Goal: Transaction & Acquisition: Register for event/course

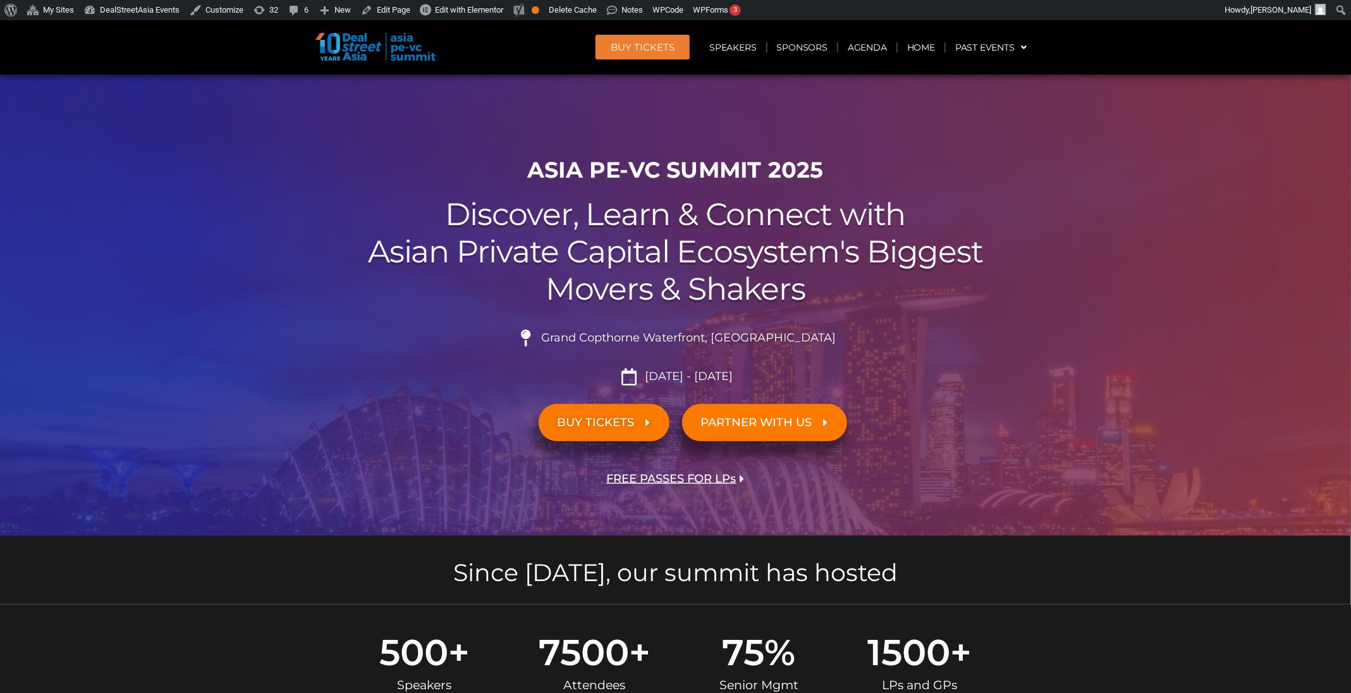
click at [660, 44] on span "BUY Tickets" at bounding box center [643, 46] width 64 height 9
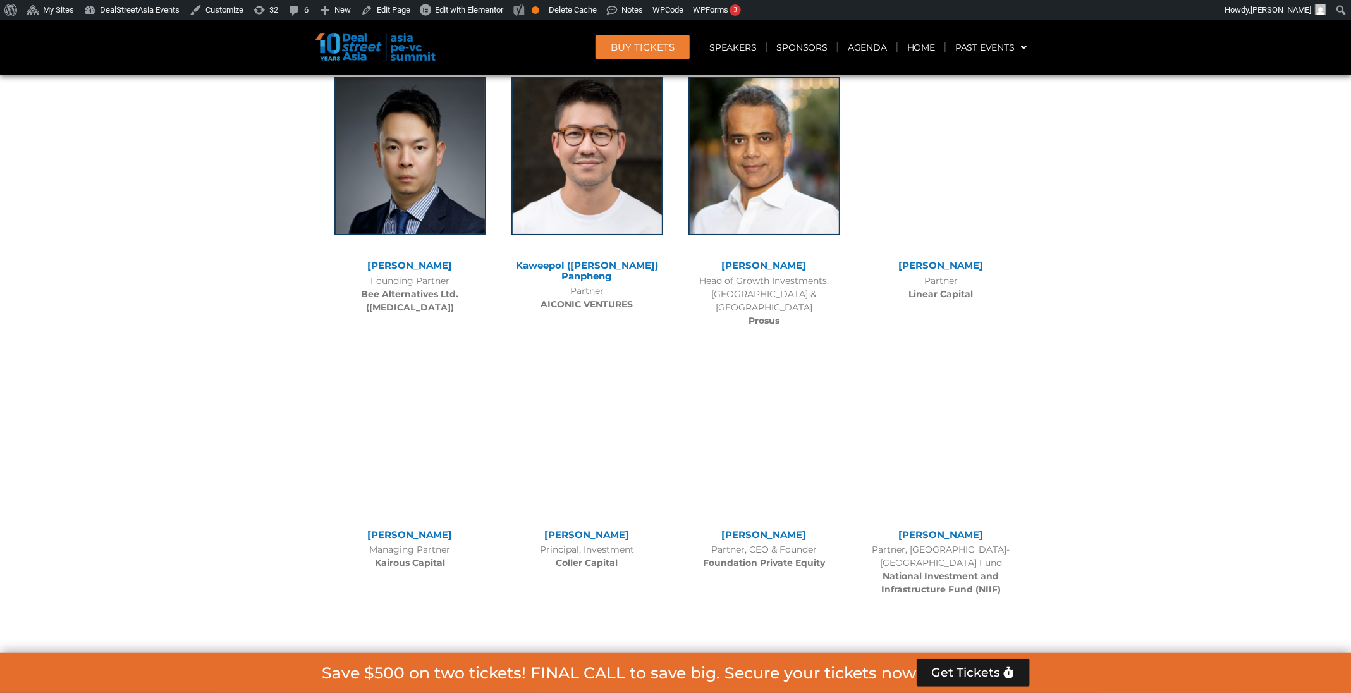
scroll to position [11840, 0]
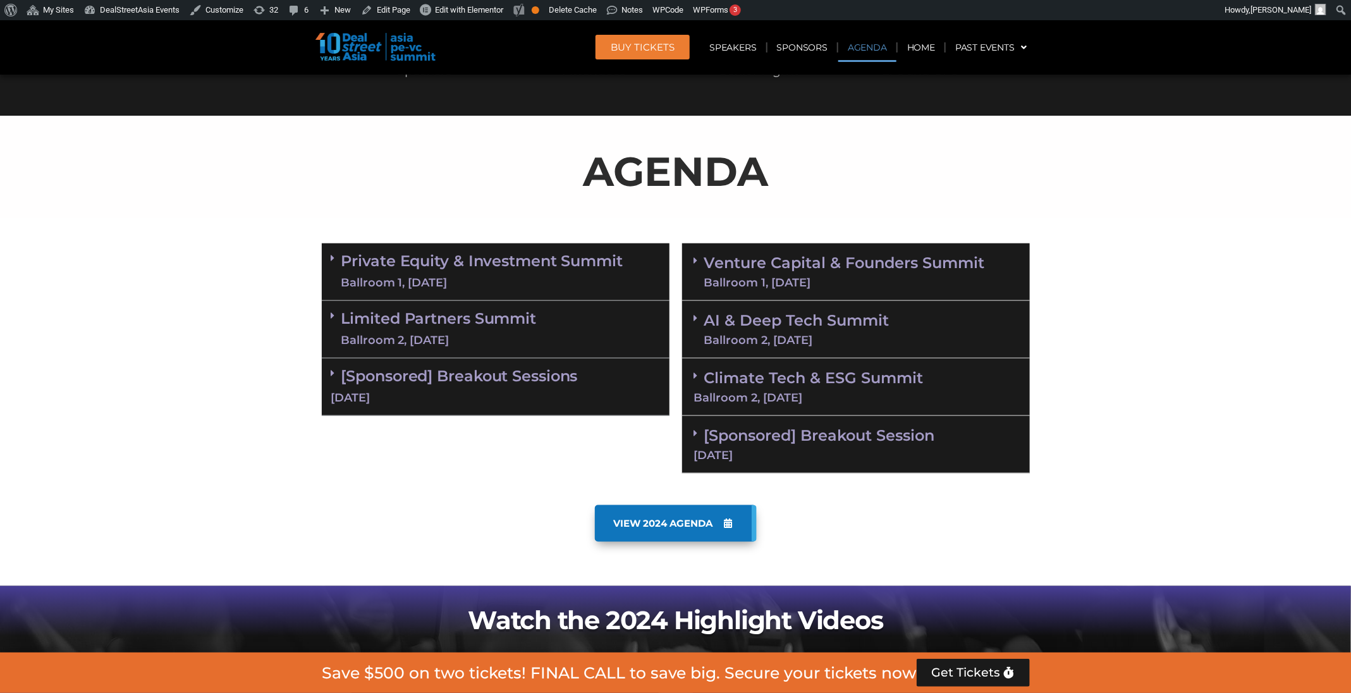
scroll to position [613, 0]
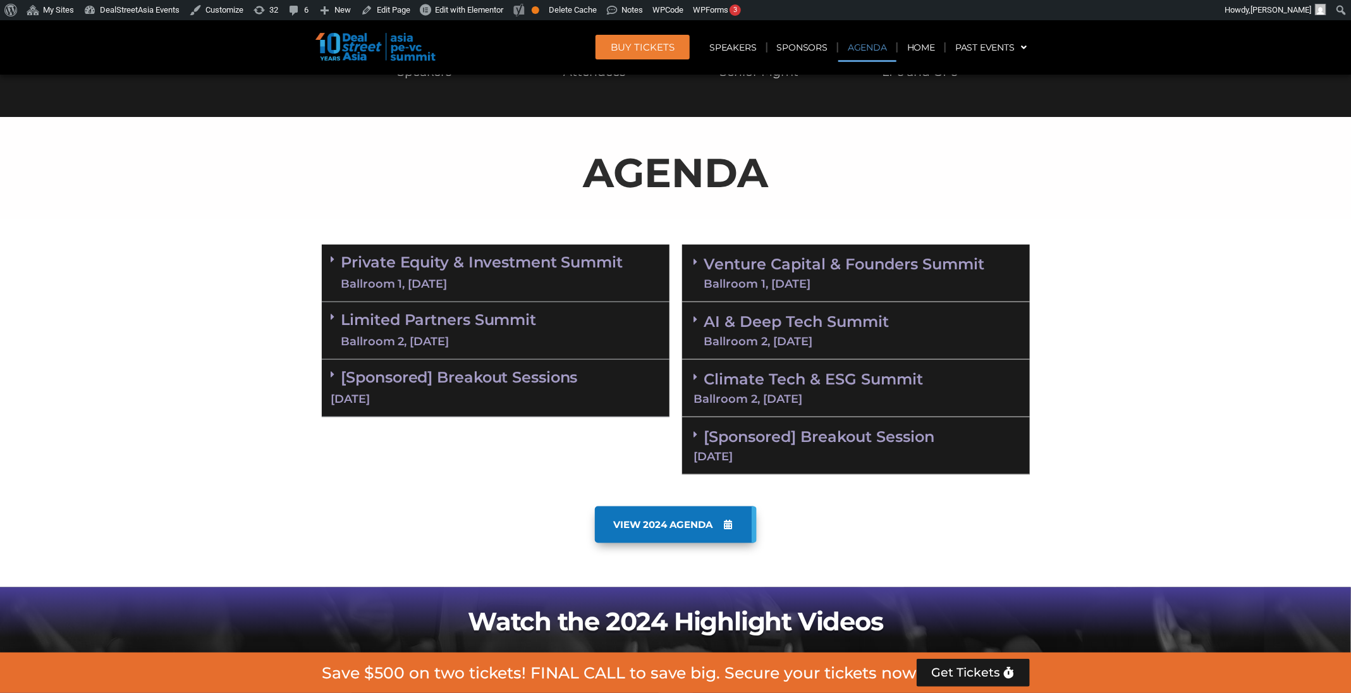
click at [545, 262] on link "Private Equity & Investment Summit Ballroom 1, 10 Sept" at bounding box center [482, 273] width 282 height 38
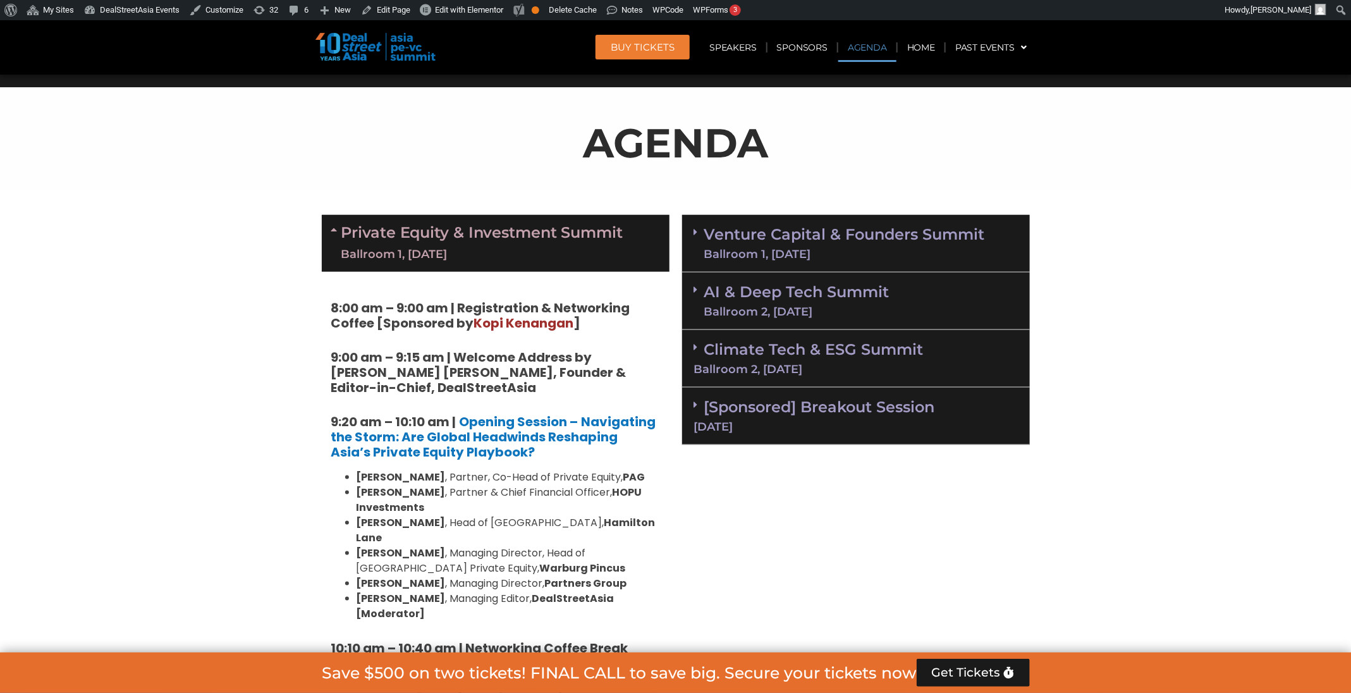
scroll to position [642, 0]
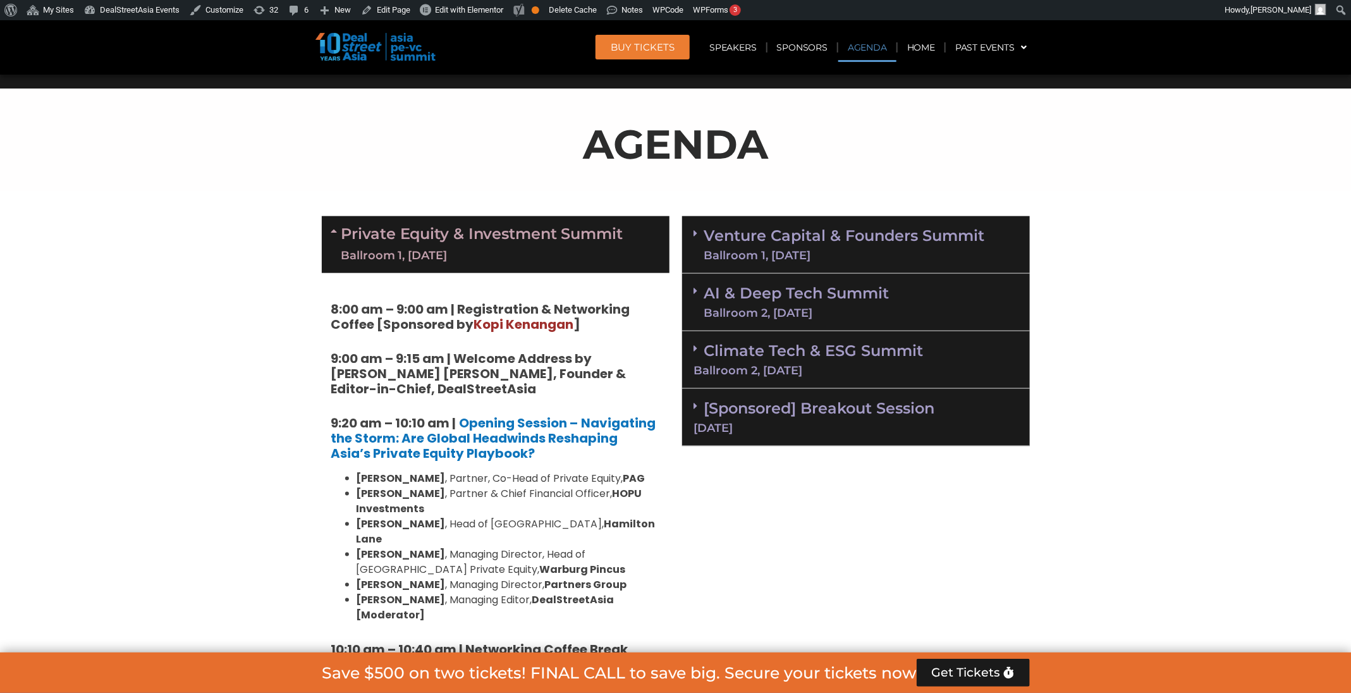
click at [791, 235] on link "Venture Capital & Founders​ Summit Ballroom 1, 11 Sept" at bounding box center [844, 244] width 281 height 33
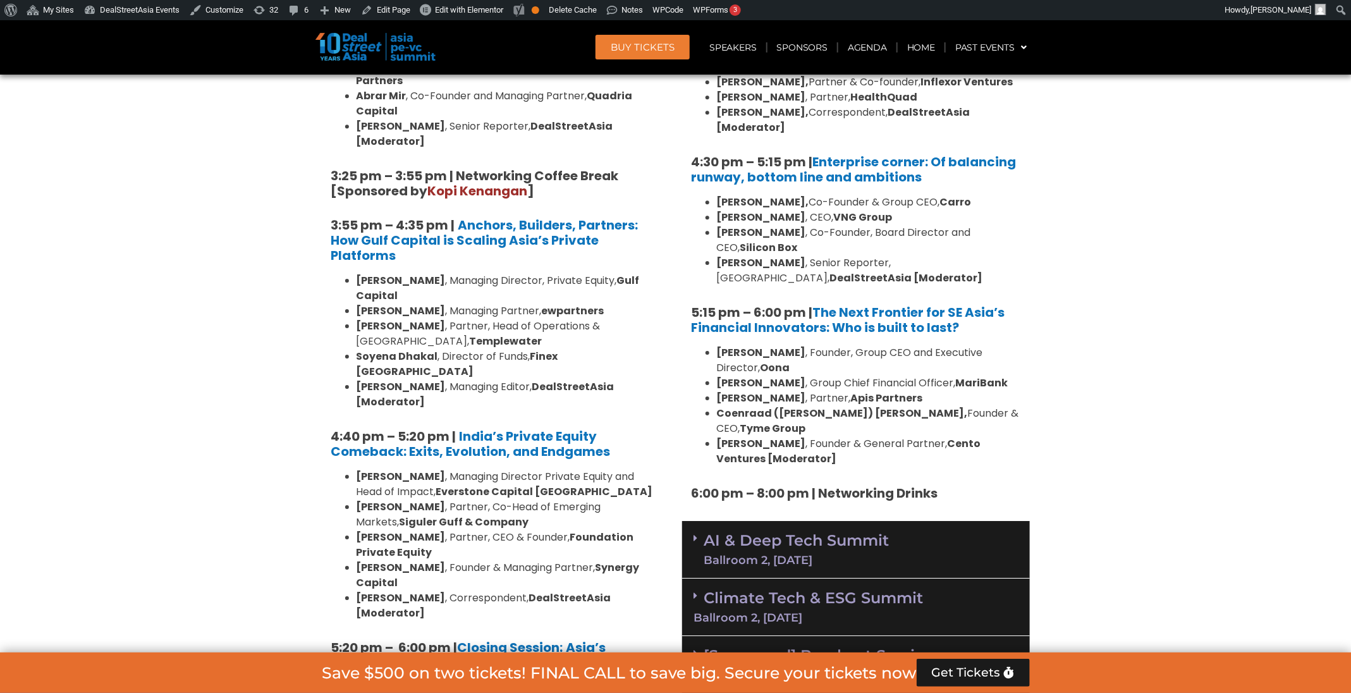
scroll to position [2141, 0]
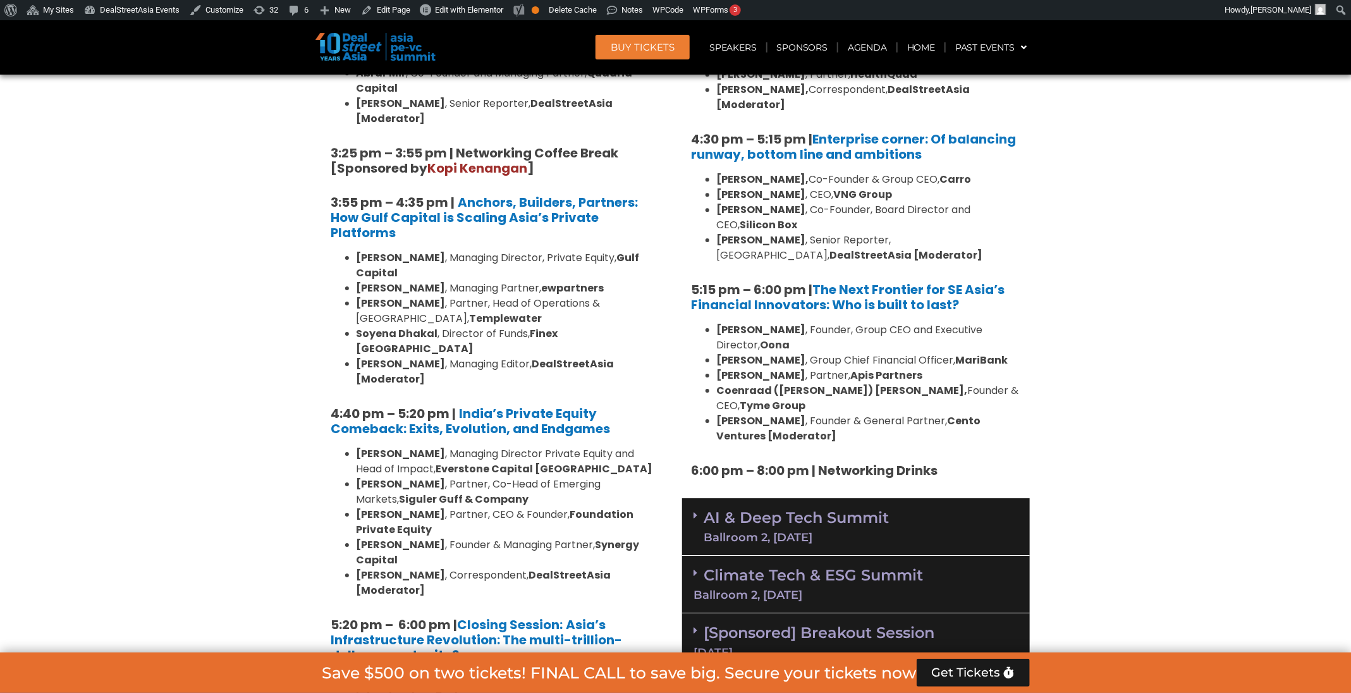
click at [819, 532] on div "Ballroom 2, 11 Sept" at bounding box center [796, 537] width 185 height 11
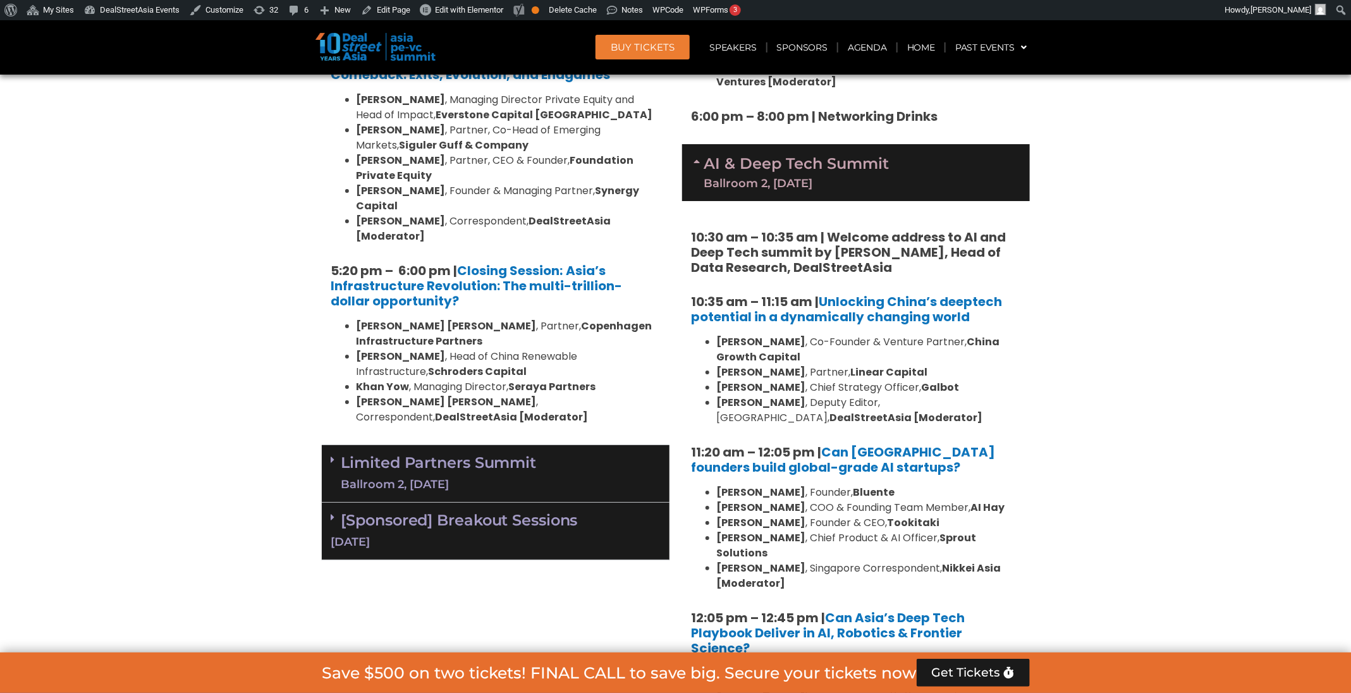
scroll to position [2496, 0]
click at [601, 444] on div "Limited Partners Summit Ballroom 2, 10 Sept" at bounding box center [496, 473] width 348 height 58
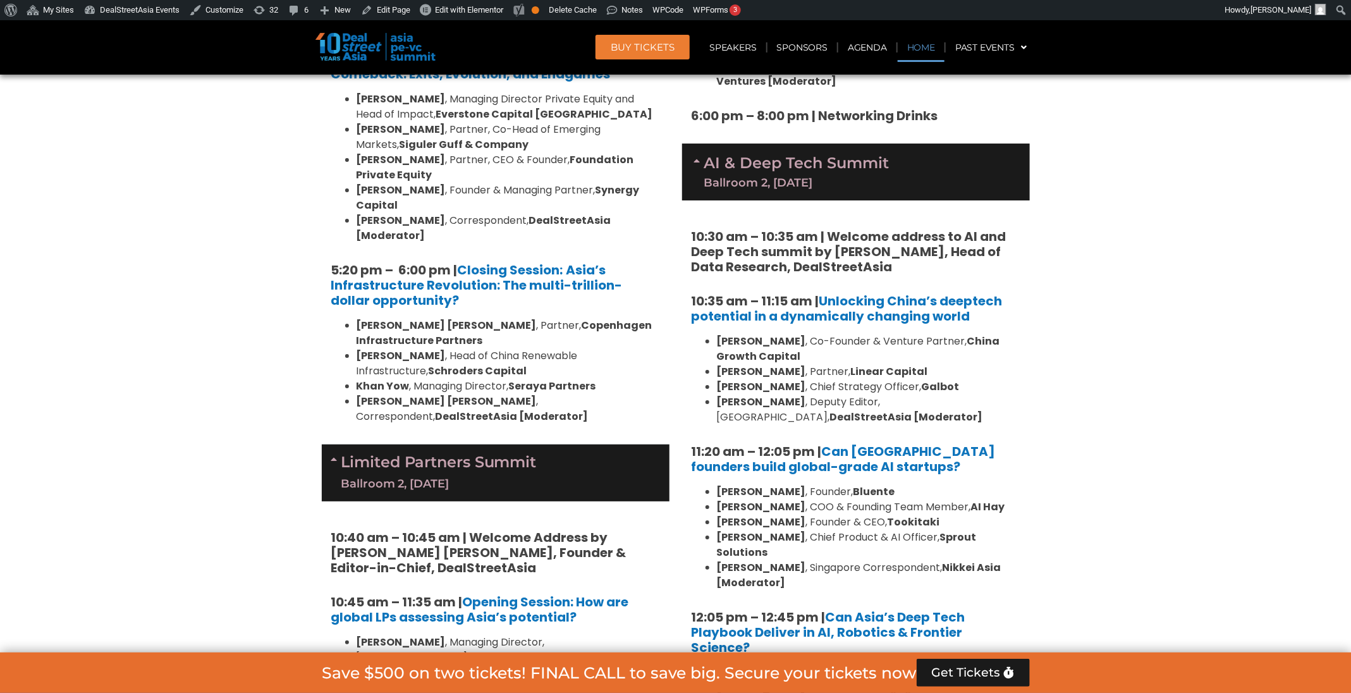
scroll to position [2961, 0]
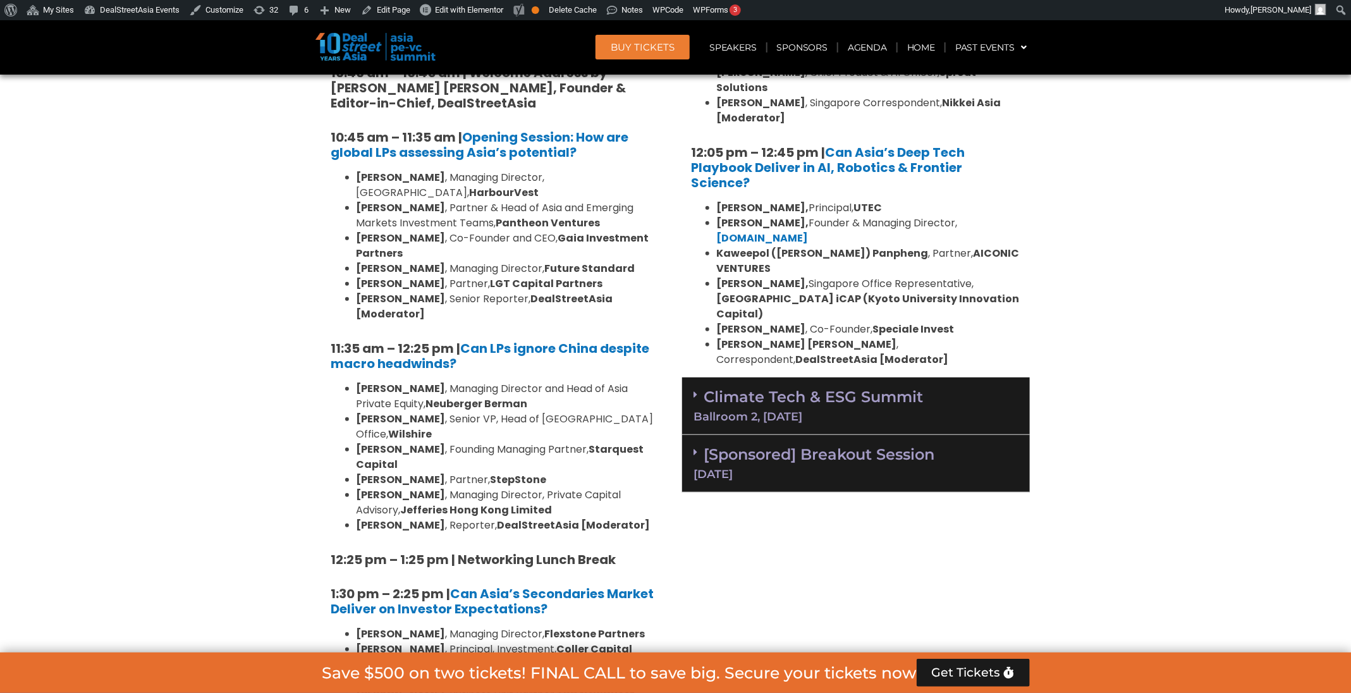
click at [870, 377] on div "Climate Tech & ESG Summit Ballroom 2, 11 Sept" at bounding box center [856, 406] width 348 height 58
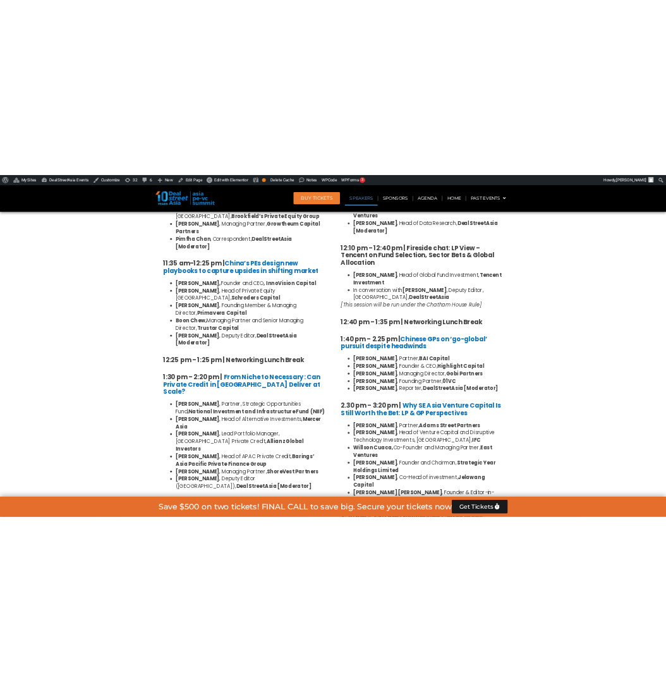
scroll to position [1403, 0]
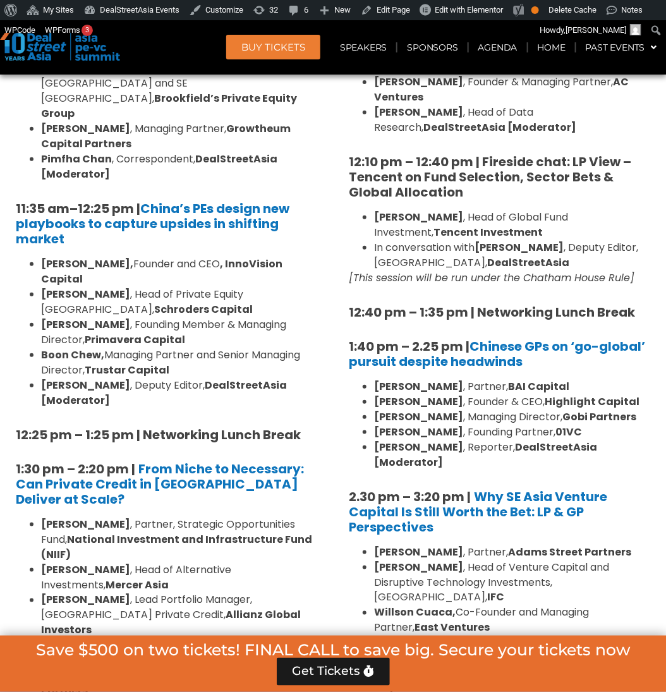
drag, startPoint x: 662, startPoint y: 35, endPoint x: 276, endPoint y: 477, distance: 587.2
click at [276, 517] on li "Nilesh Shrivastava , Partner, Strategic Opportunities Fund, National Investment…" at bounding box center [179, 540] width 276 height 46
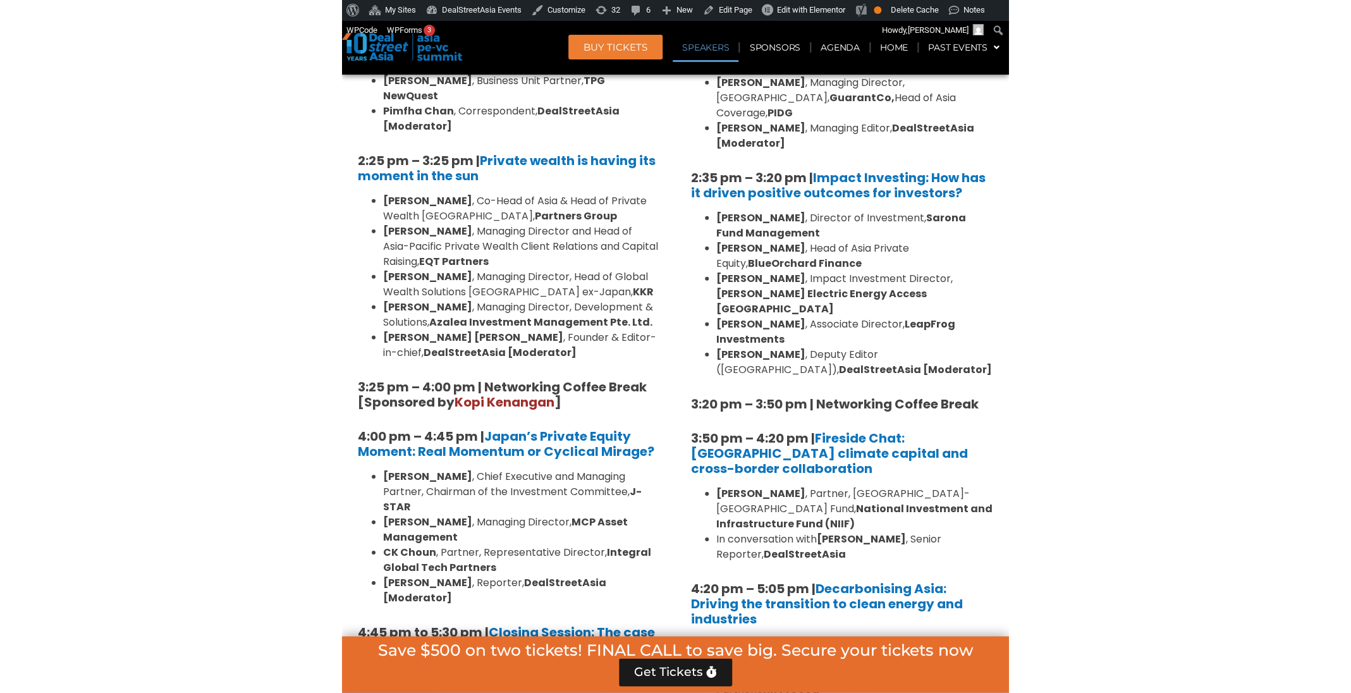
scroll to position [3198, 0]
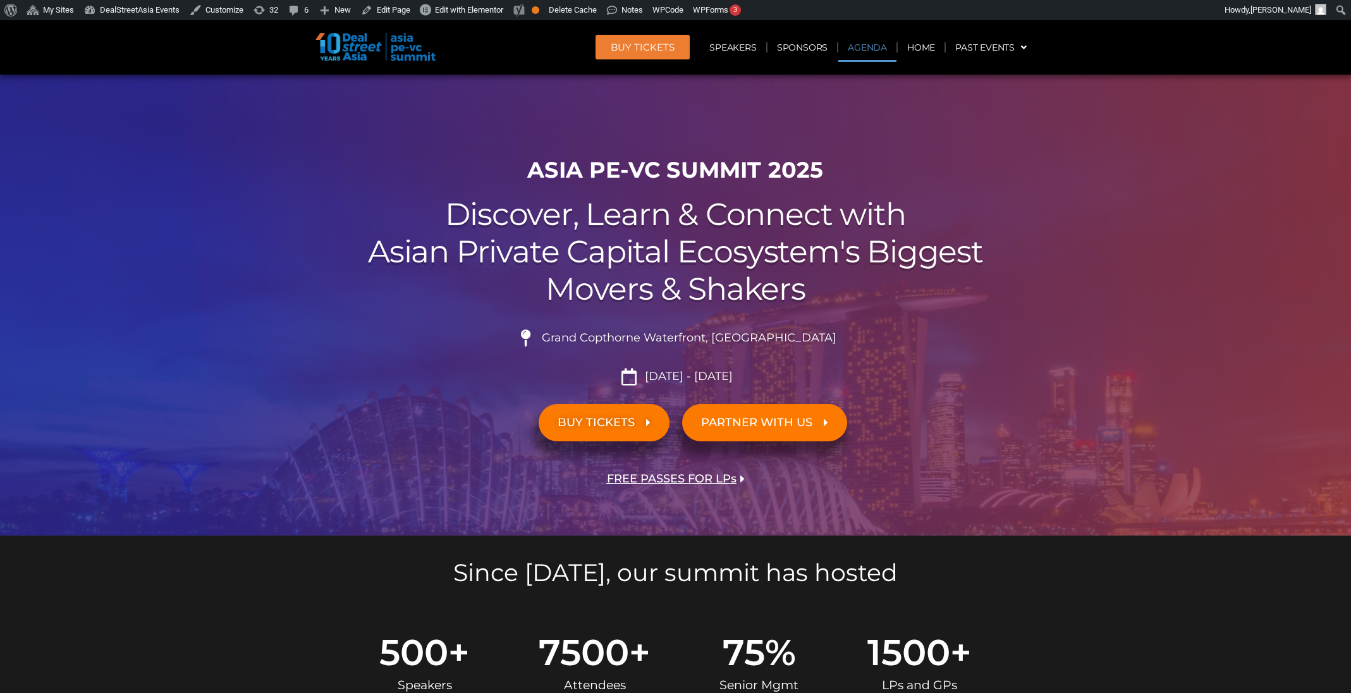
scroll to position [829, 0]
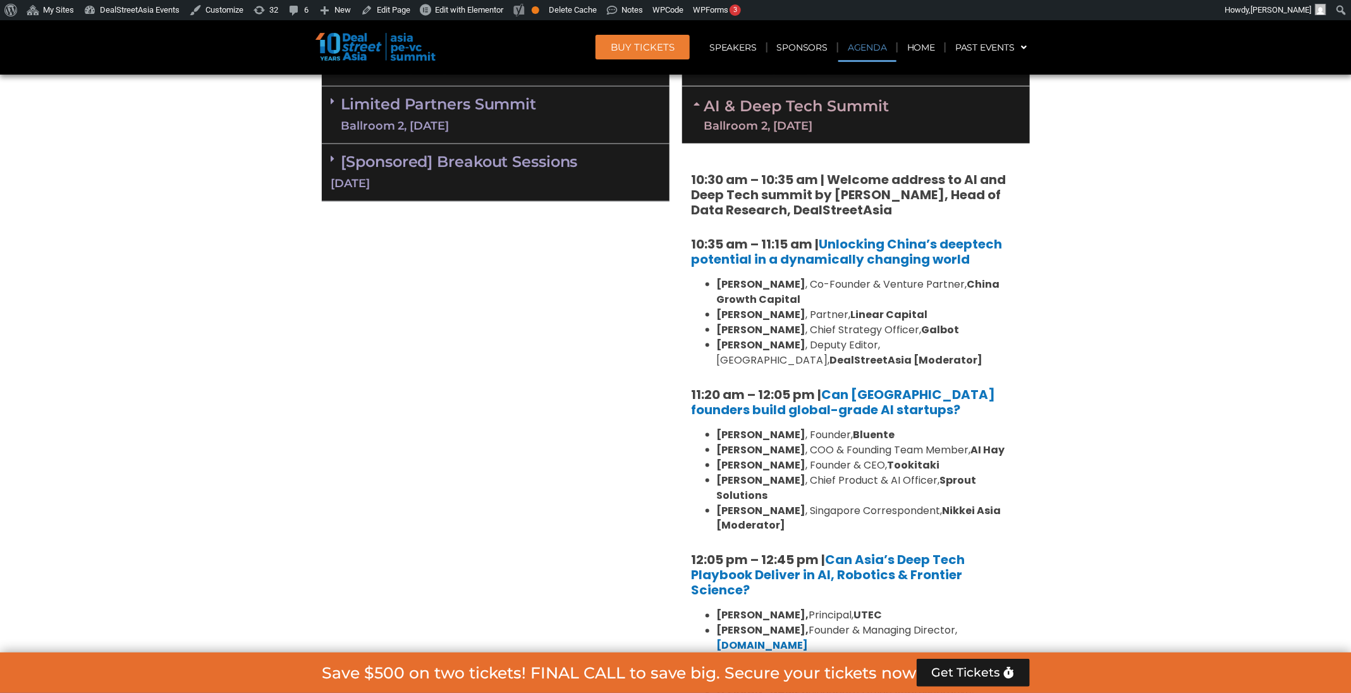
click at [648, 55] on link "BUY Tickets" at bounding box center [642, 47] width 94 height 25
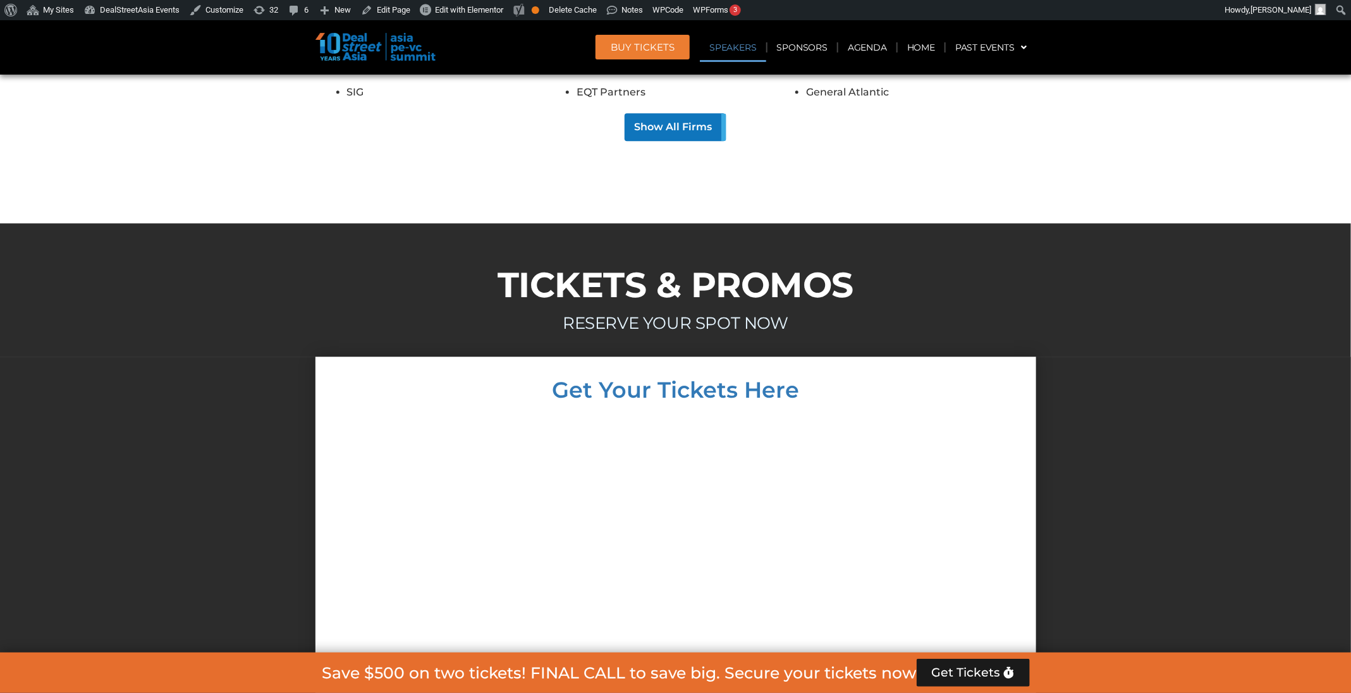
scroll to position [12508, 0]
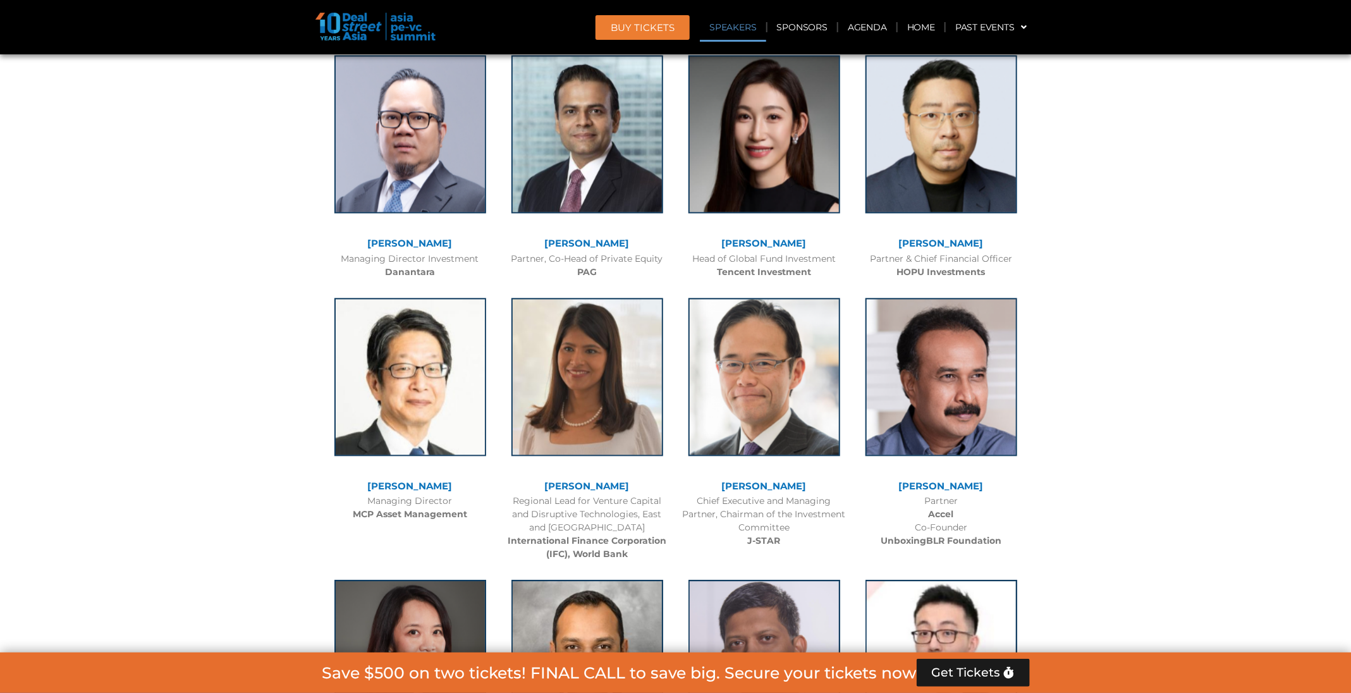
scroll to position [1483, 0]
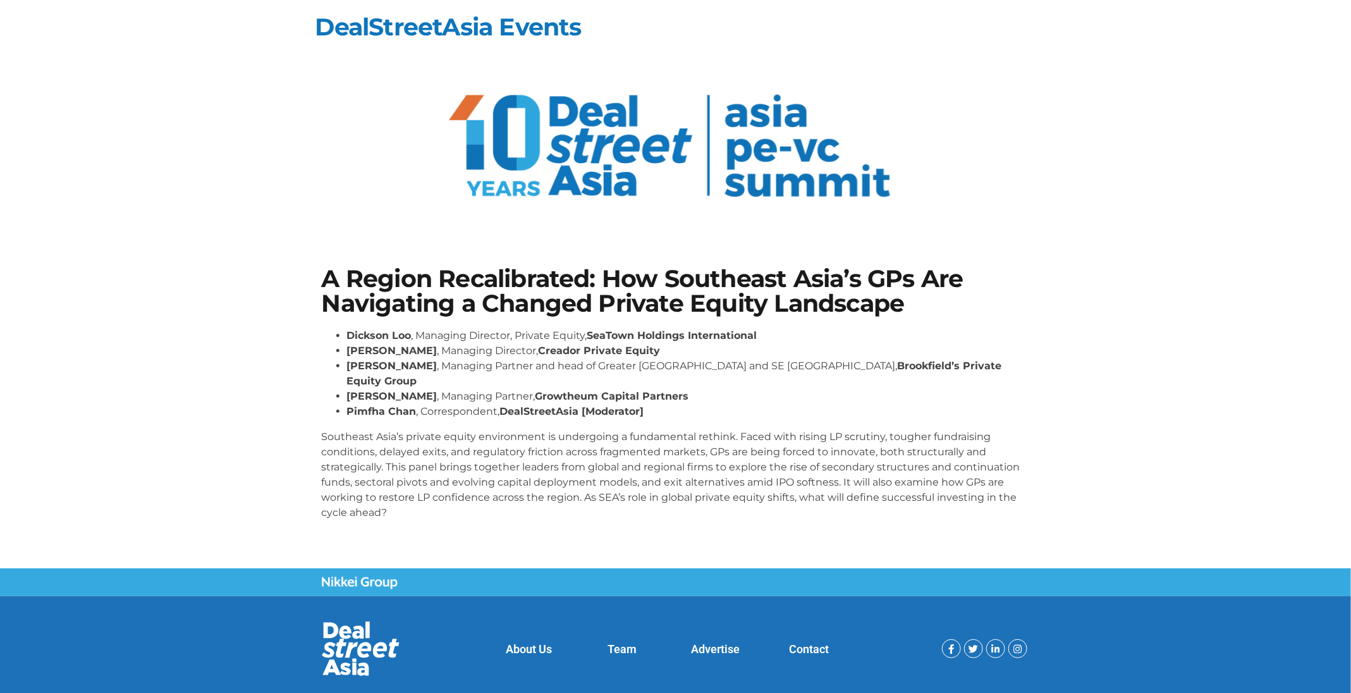
click at [703, 429] on p "Southeast Asia’s private equity environment is undergoing a fundamental rethink…" at bounding box center [676, 474] width 708 height 91
